Goal: Task Accomplishment & Management: Use online tool/utility

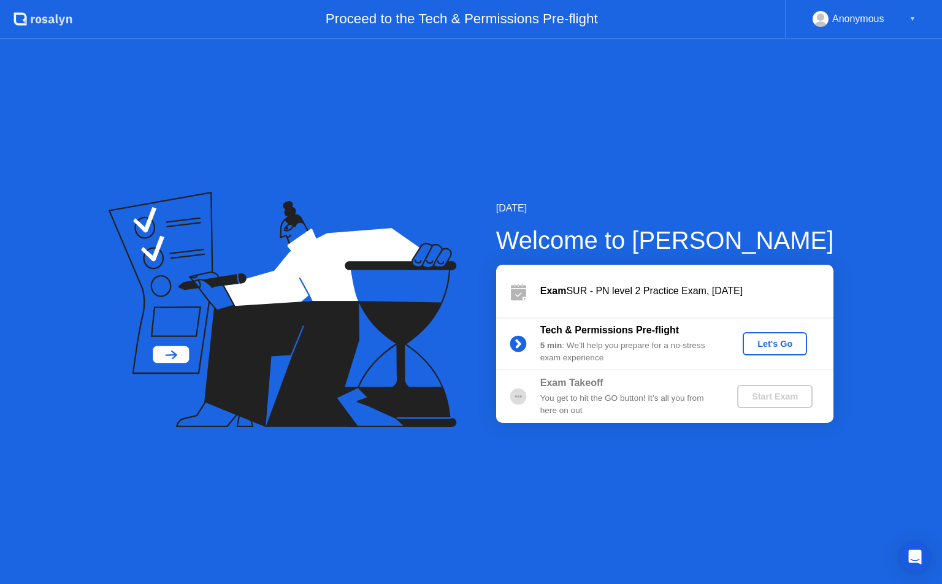
click at [871, 15] on div "Anonymous" at bounding box center [858, 19] width 52 height 16
click at [914, 15] on div "▼" at bounding box center [912, 19] width 6 height 16
click at [765, 346] on div "Let's Go" at bounding box center [774, 344] width 55 height 10
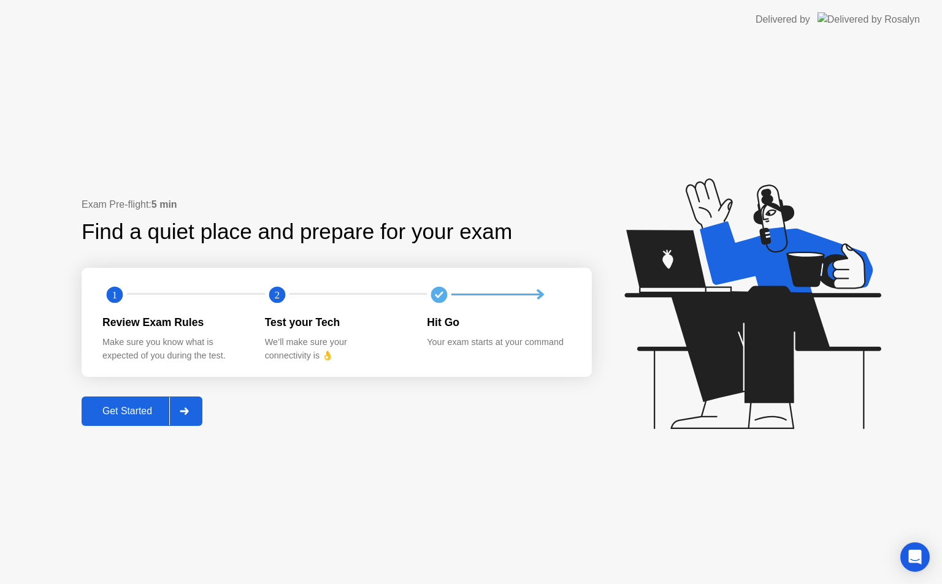
click at [126, 406] on div "Get Started" at bounding box center [127, 411] width 84 height 11
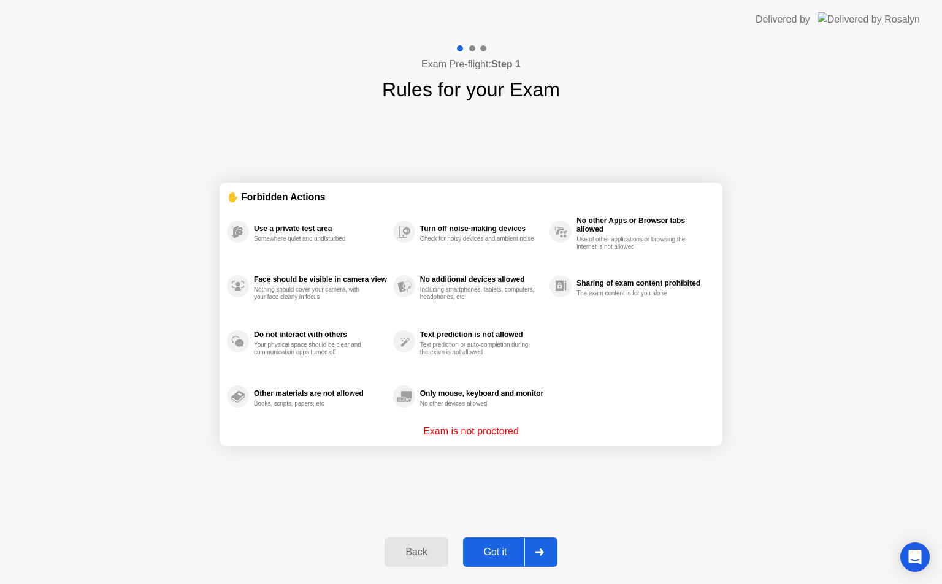
click at [493, 564] on button "Got it" at bounding box center [510, 552] width 94 height 29
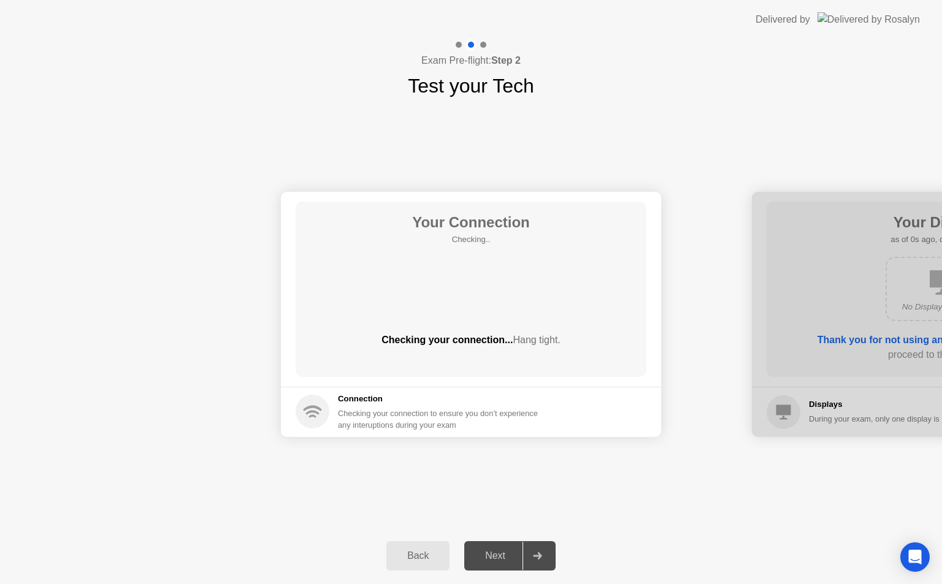
click at [505, 560] on div "Next" at bounding box center [495, 556] width 55 height 11
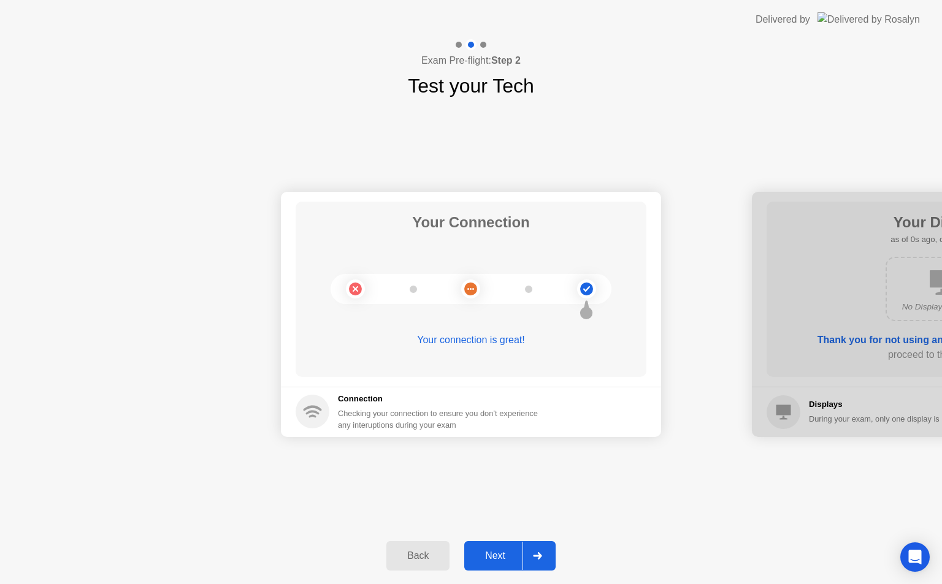
click at [759, 321] on div at bounding box center [942, 314] width 380 height 245
click at [608, 370] on div "Your Connection Your connection is great!" at bounding box center [470, 289] width 351 height 175
click at [484, 562] on div "Next" at bounding box center [495, 556] width 55 height 11
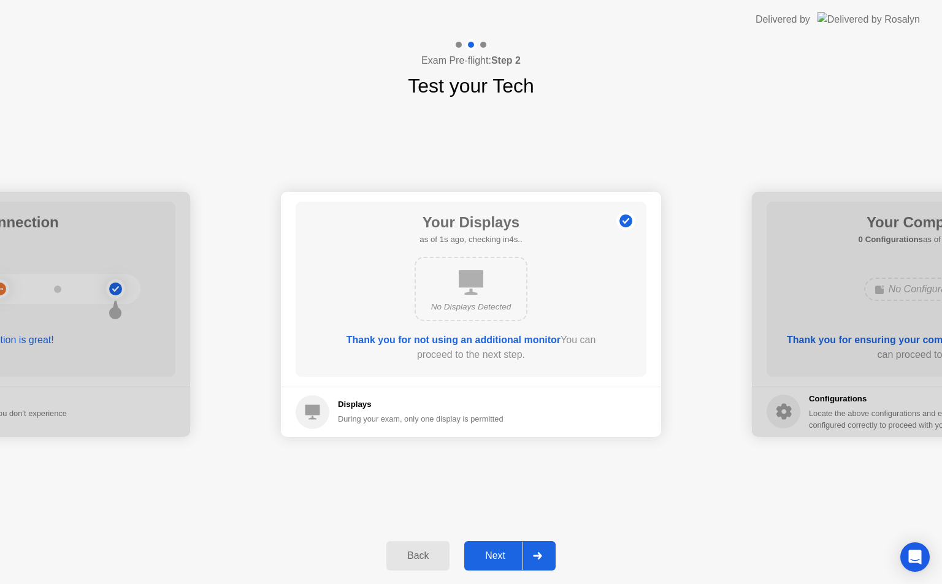
click at [492, 560] on div "Next" at bounding box center [495, 556] width 55 height 11
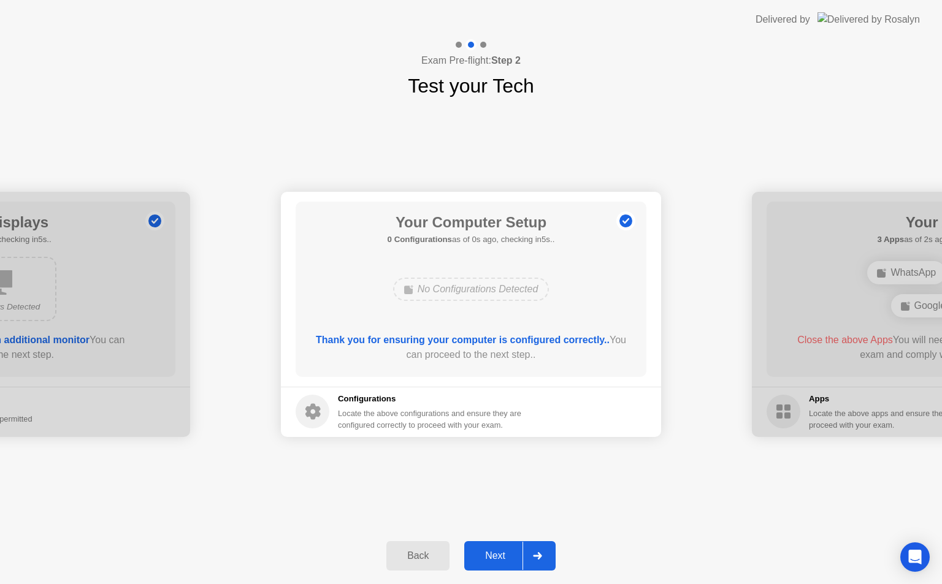
click at [492, 560] on div "Next" at bounding box center [495, 556] width 55 height 11
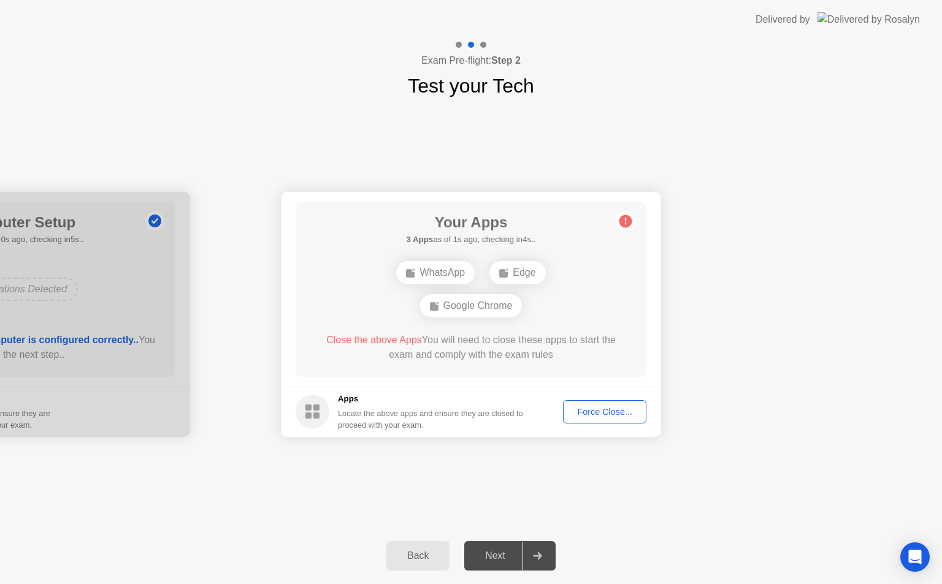
click at [470, 357] on div "Close the above Apps You will need to close these apps to start the exam and co…" at bounding box center [471, 347] width 316 height 29
click at [454, 290] on div "WhatsApp Edge Google Chrome" at bounding box center [470, 289] width 281 height 66
click at [486, 562] on div "Next" at bounding box center [495, 556] width 55 height 11
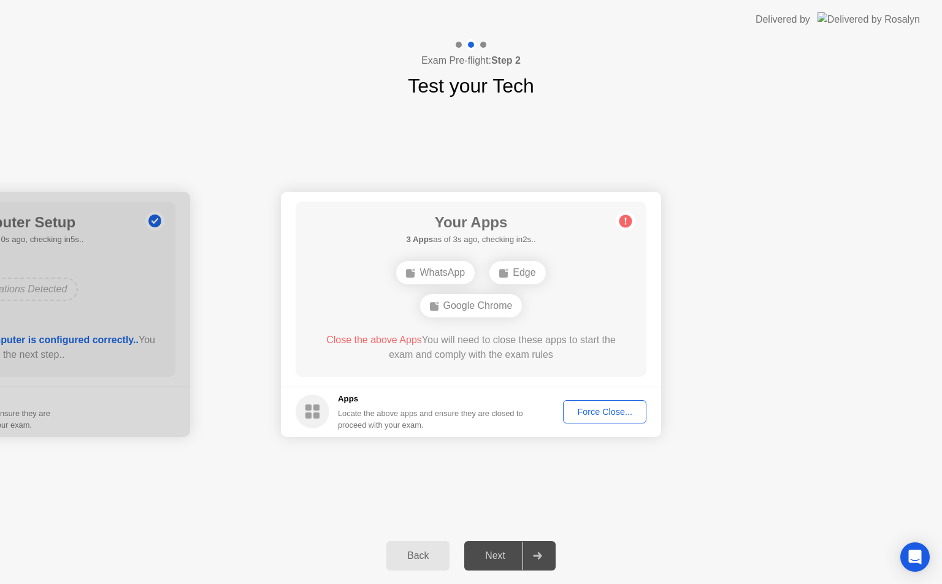
click at [486, 562] on div "Next" at bounding box center [495, 556] width 55 height 11
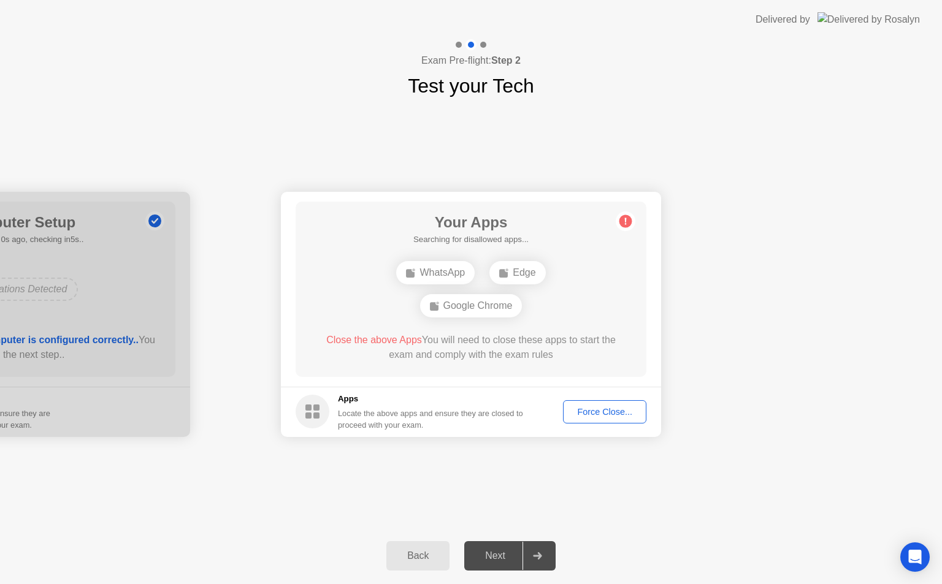
click at [397, 336] on span "Close the above Apps" at bounding box center [374, 340] width 96 height 10
click at [528, 216] on h1 "Your Apps" at bounding box center [470, 223] width 115 height 22
click at [179, 313] on div at bounding box center [0, 314] width 380 height 245
click at [398, 557] on div "Back" at bounding box center [418, 556] width 56 height 11
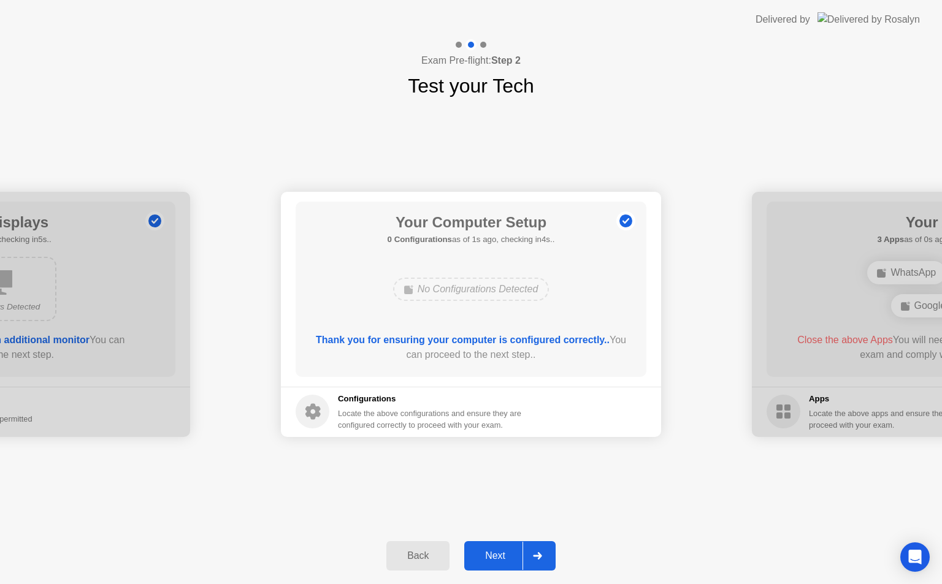
click at [429, 558] on div "Back" at bounding box center [418, 556] width 56 height 11
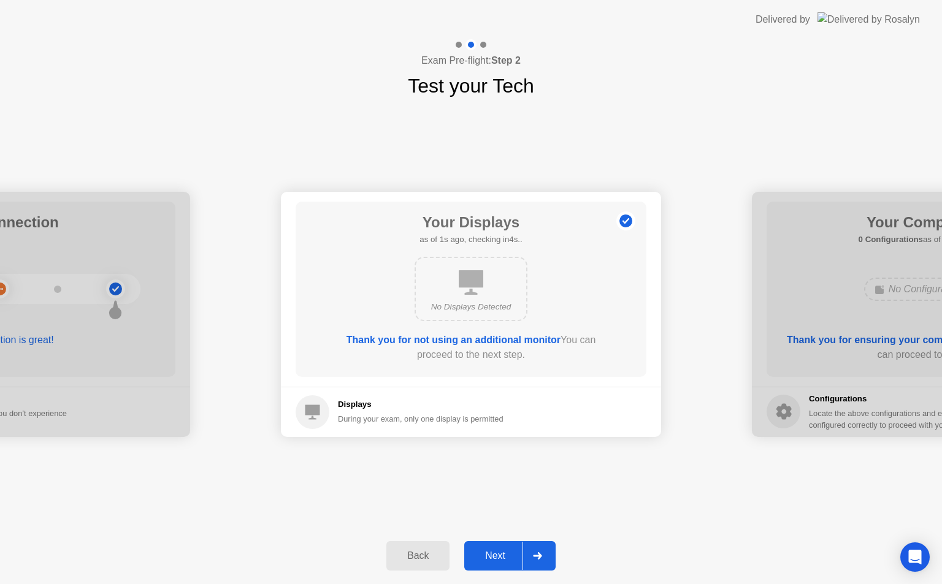
click at [441, 555] on div "Back" at bounding box center [418, 556] width 56 height 11
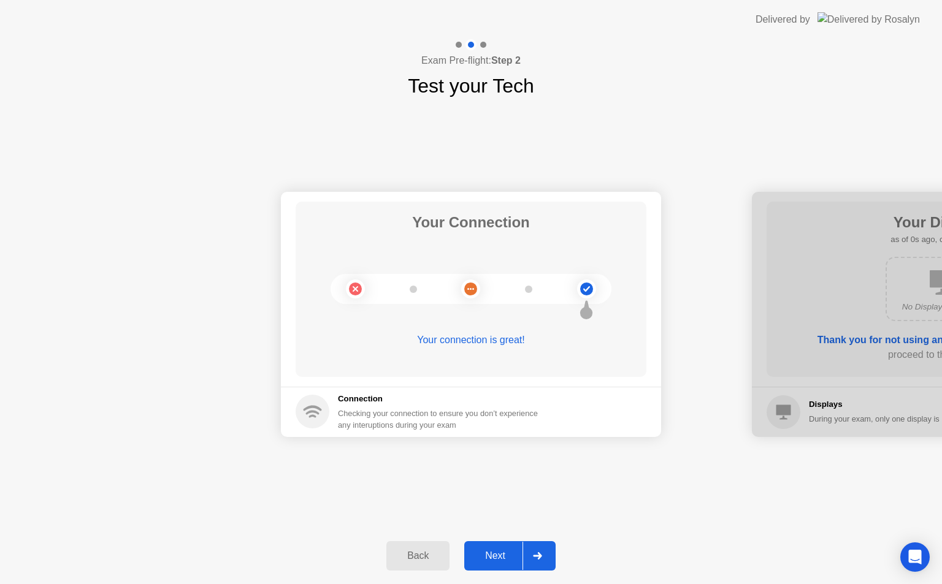
click at [530, 563] on div at bounding box center [536, 556] width 29 height 28
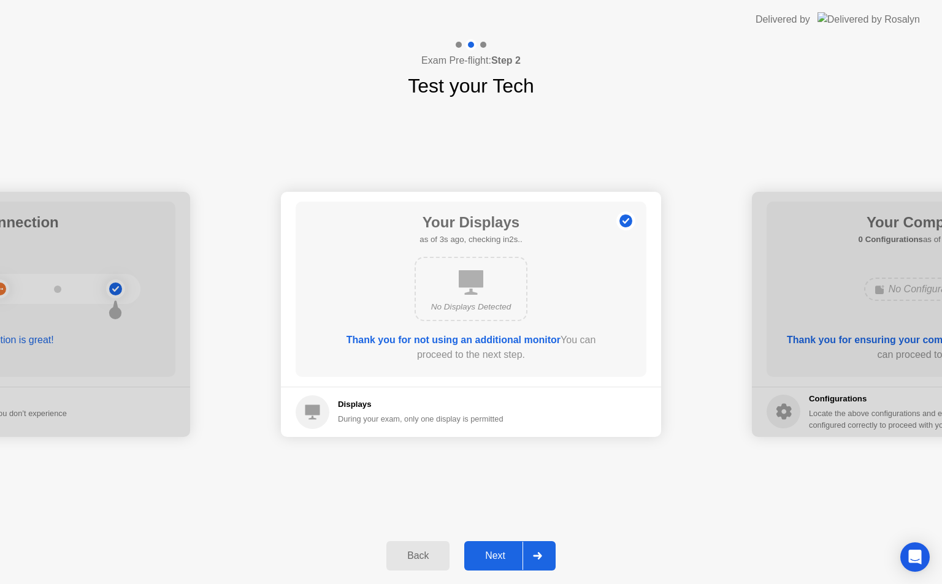
click at [530, 565] on div at bounding box center [536, 556] width 29 height 28
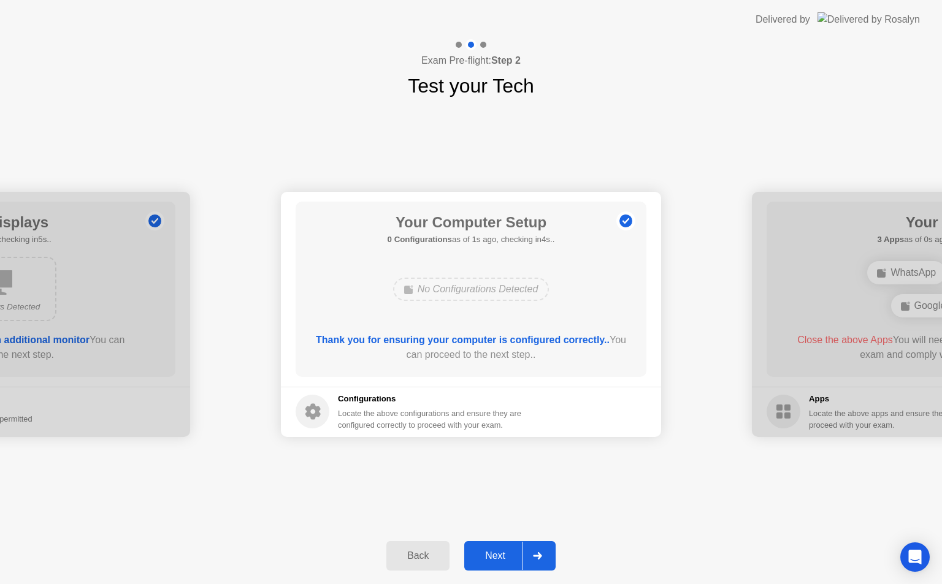
click at [530, 565] on div at bounding box center [536, 556] width 29 height 28
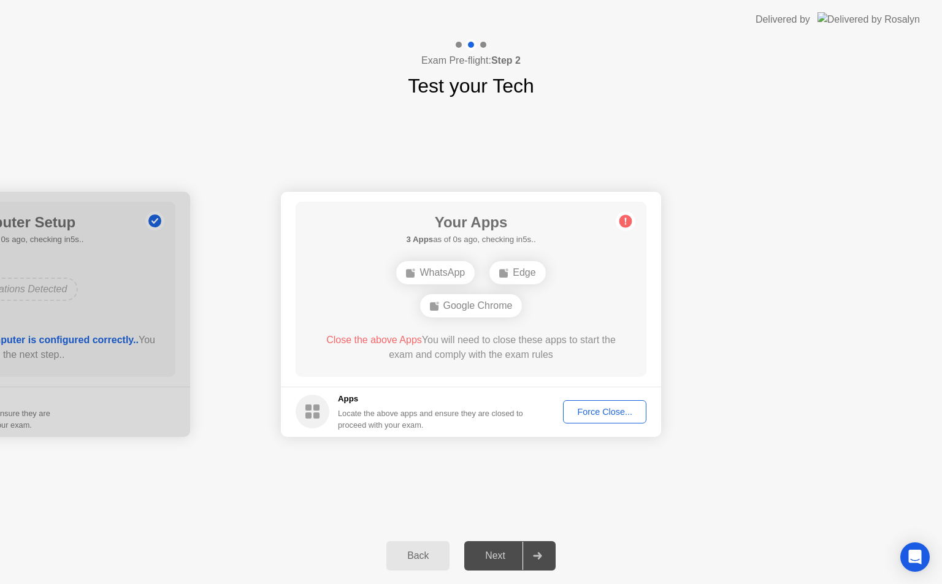
click at [530, 565] on div at bounding box center [536, 556] width 29 height 28
click at [605, 402] on button "Force Close..." at bounding box center [604, 411] width 83 height 23
click at [517, 562] on div "Next" at bounding box center [495, 556] width 55 height 11
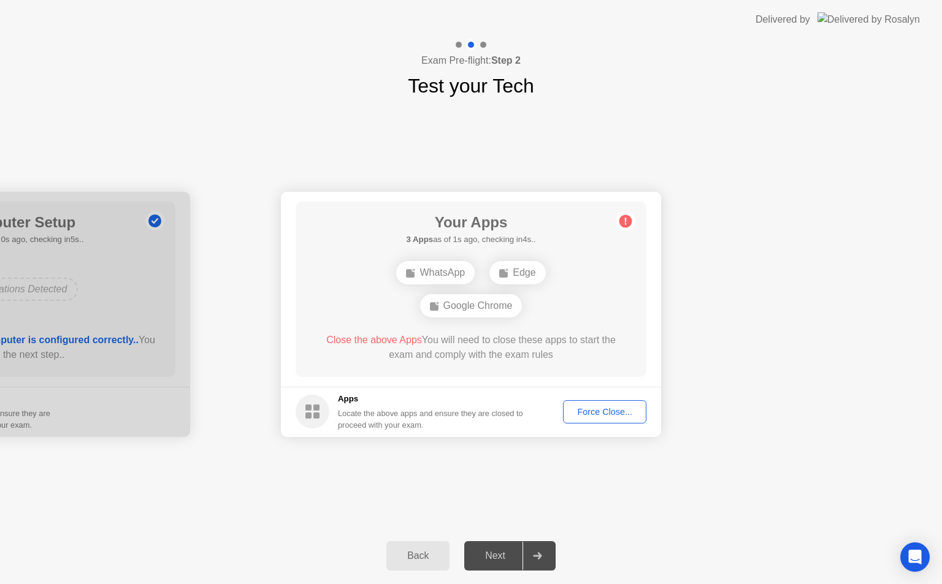
click at [517, 562] on div "Next" at bounding box center [495, 556] width 55 height 11
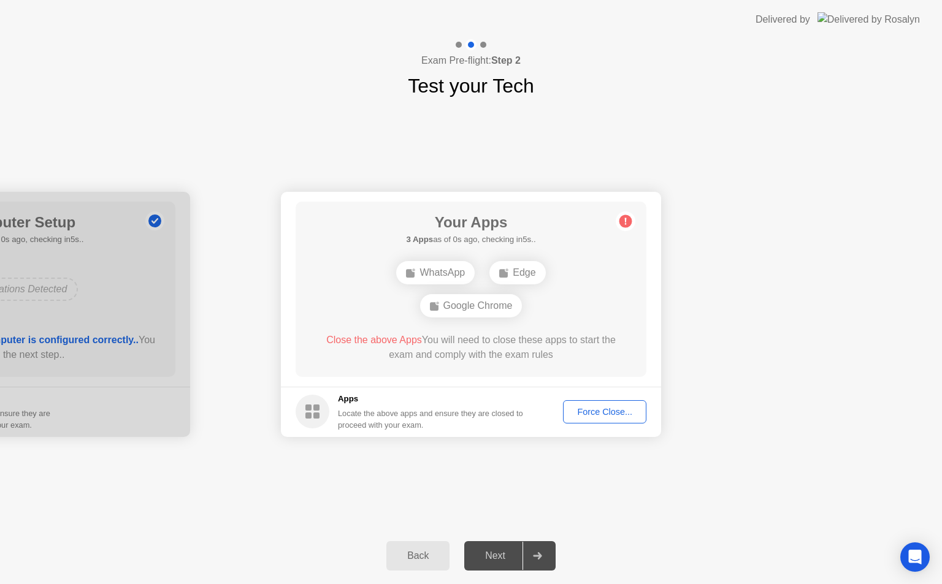
click at [417, 553] on div "Back" at bounding box center [418, 556] width 56 height 11
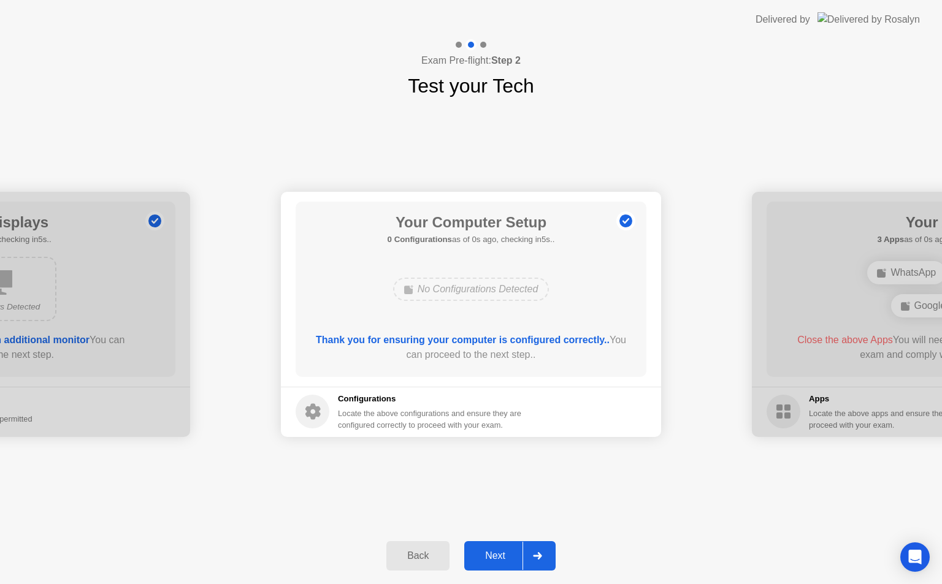
click at [477, 551] on div "Next" at bounding box center [495, 556] width 55 height 11
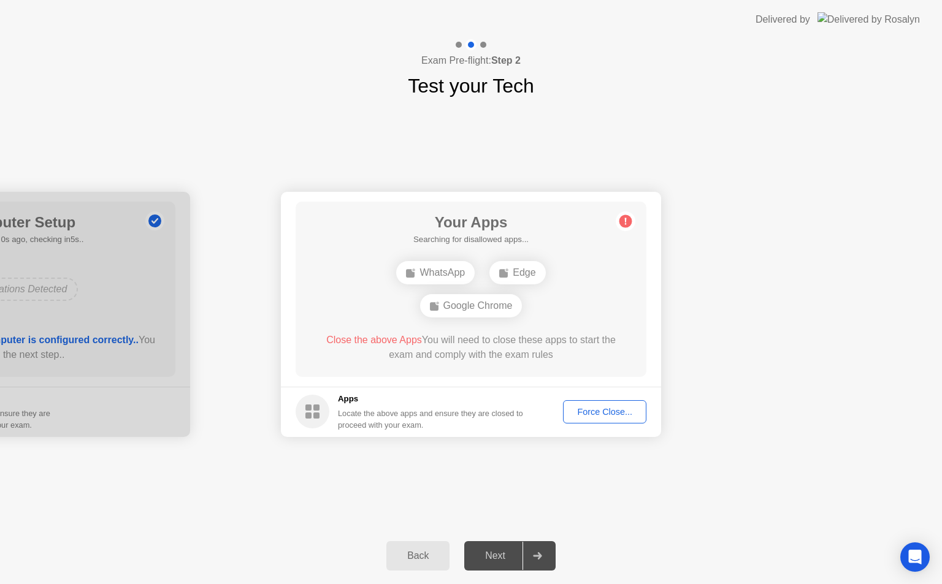
click at [630, 424] on footer "Apps Locate the above apps and ensure they are closed to proceed with your exam…" at bounding box center [471, 412] width 380 height 50
click at [616, 411] on div "Force Close..." at bounding box center [604, 412] width 75 height 10
drag, startPoint x: 547, startPoint y: 470, endPoint x: 615, endPoint y: 409, distance: 91.2
click at [615, 409] on div "Your Connection Your connection is great! Connection Checking your connection t…" at bounding box center [471, 314] width 942 height 427
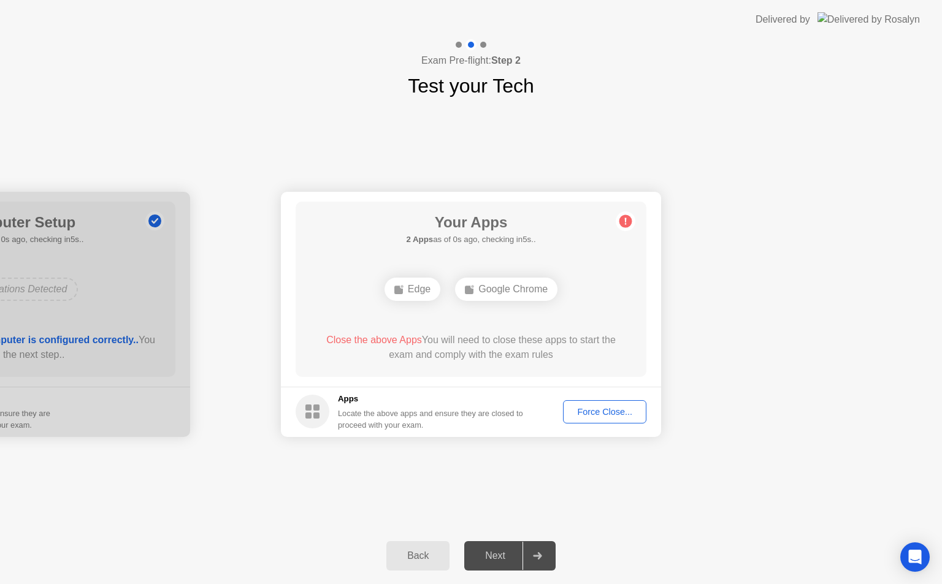
click at [603, 410] on div "Force Close..." at bounding box center [604, 412] width 75 height 10
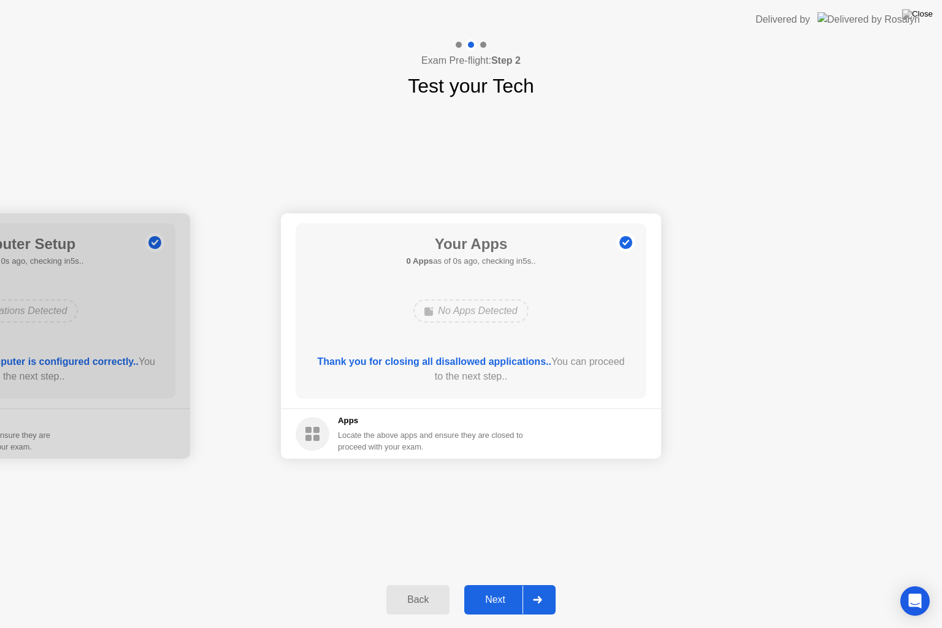
click at [646, 506] on div "Your Connection Your connection is great! Connection Checking your connection t…" at bounding box center [471, 336] width 942 height 471
click at [513, 584] on div "Next" at bounding box center [495, 599] width 55 height 11
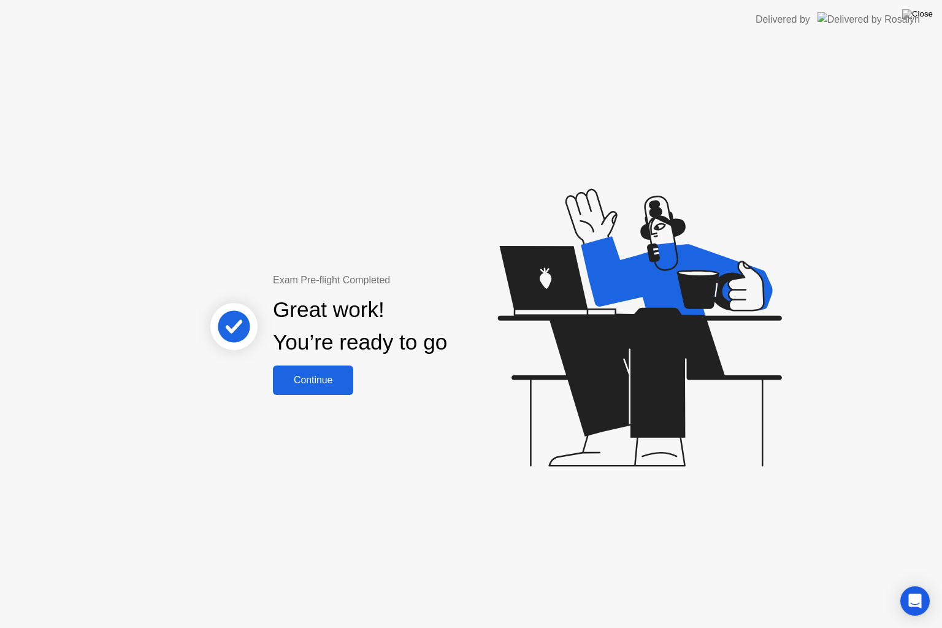
click at [343, 383] on div "Continue" at bounding box center [312, 380] width 73 height 11
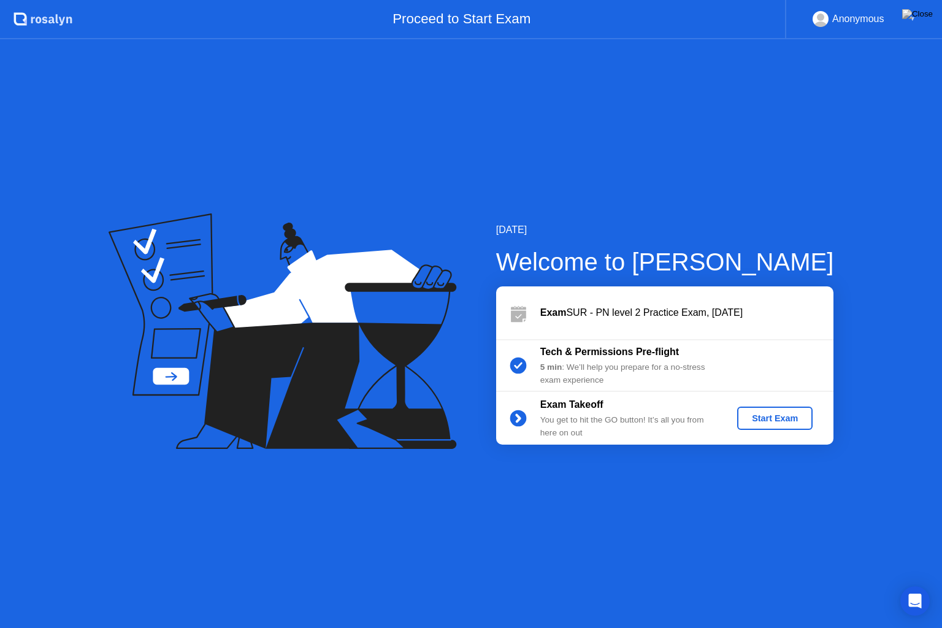
click at [771, 422] on div "Start Exam" at bounding box center [775, 418] width 66 height 10
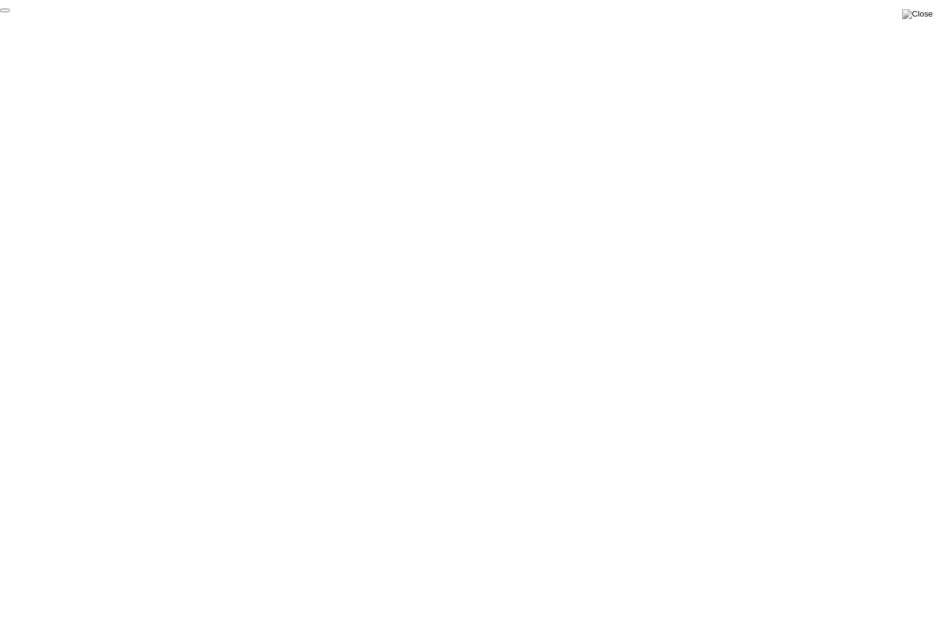
click div "End Proctoring Session"
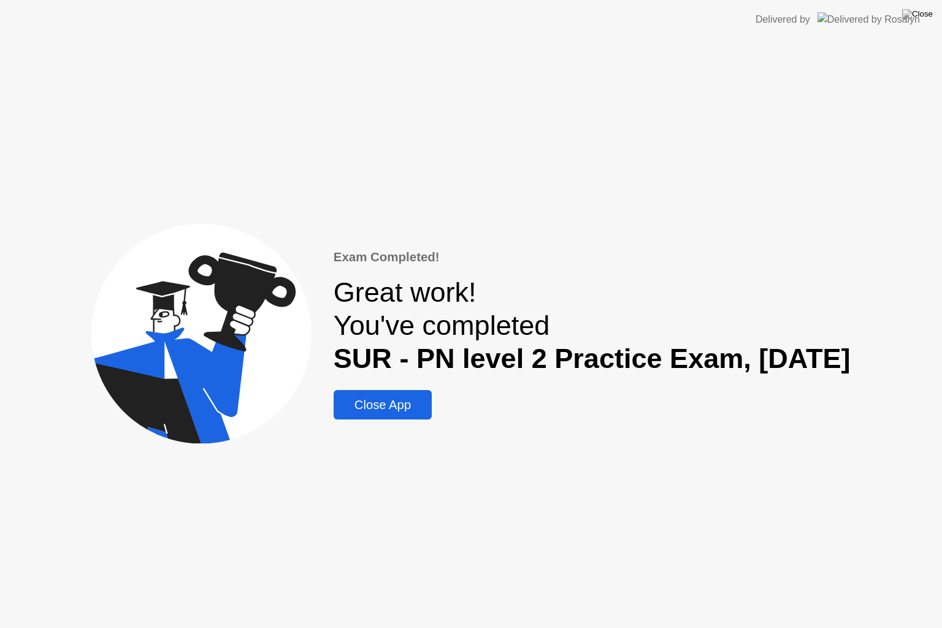
click at [362, 417] on button "Close App" at bounding box center [383, 404] width 98 height 29
